Goal: Information Seeking & Learning: Check status

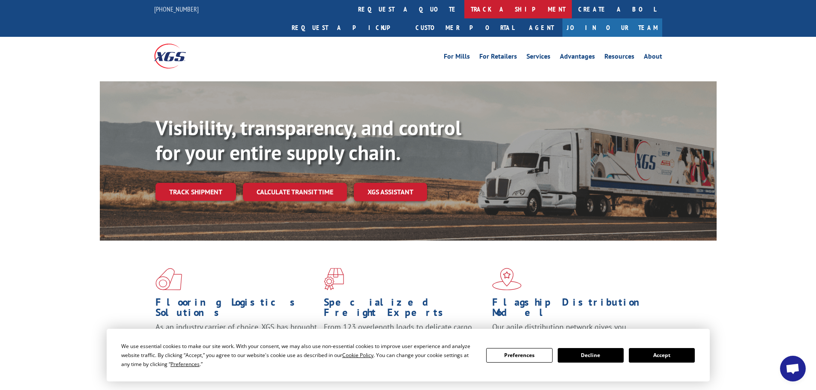
click at [465, 6] on link "track a shipment" at bounding box center [519, 9] width 108 height 18
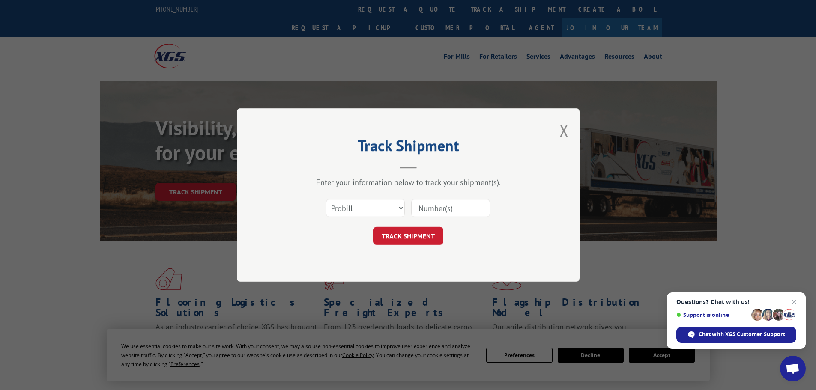
click at [442, 212] on input at bounding box center [450, 208] width 79 height 18
paste input "76893"
type input "76893"
click at [408, 240] on button "TRACK SHIPMENT" at bounding box center [408, 236] width 70 height 18
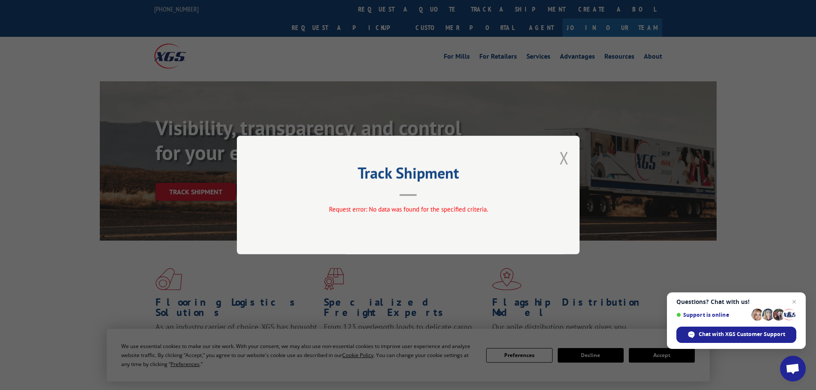
click at [567, 159] on button "Close modal" at bounding box center [564, 158] width 9 height 23
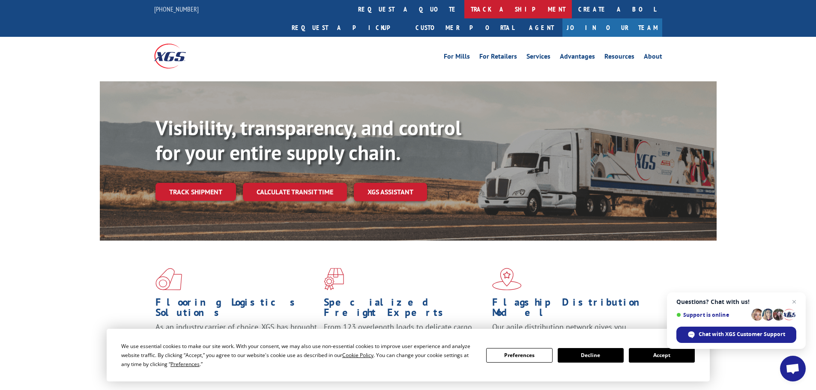
click at [465, 8] on link "track a shipment" at bounding box center [519, 9] width 108 height 18
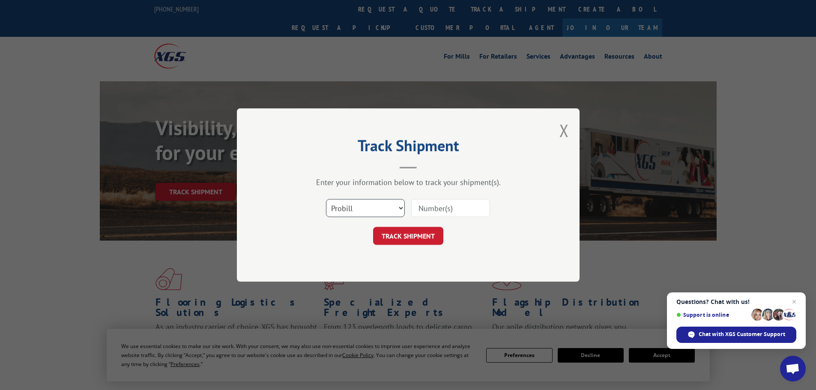
drag, startPoint x: 402, startPoint y: 207, endPoint x: 394, endPoint y: 214, distance: 10.6
click at [402, 207] on select "Select category... Probill BOL PO" at bounding box center [365, 208] width 79 height 18
select select "bol"
click at [326, 199] on select "Select category... Probill BOL PO" at bounding box center [365, 208] width 79 height 18
click at [430, 208] on input at bounding box center [450, 208] width 79 height 18
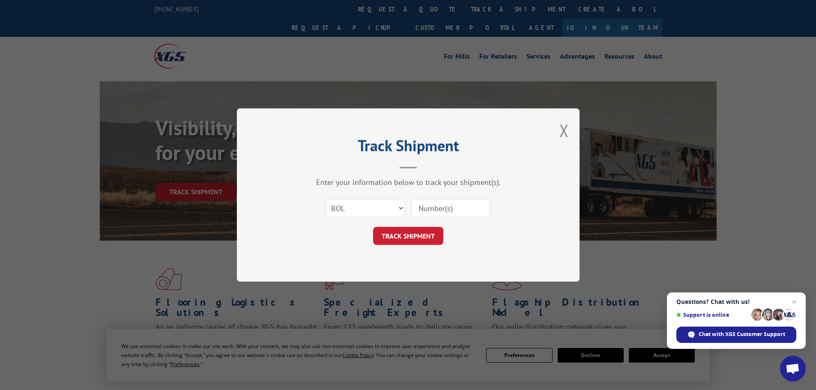
paste input "76893"
type input "76893"
click at [406, 236] on button "TRACK SHIPMENT" at bounding box center [408, 236] width 70 height 18
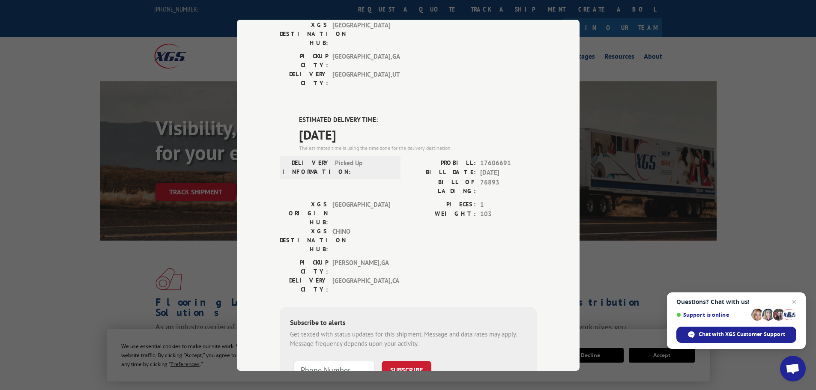
scroll to position [168, 0]
